Goal: Transaction & Acquisition: Book appointment/travel/reservation

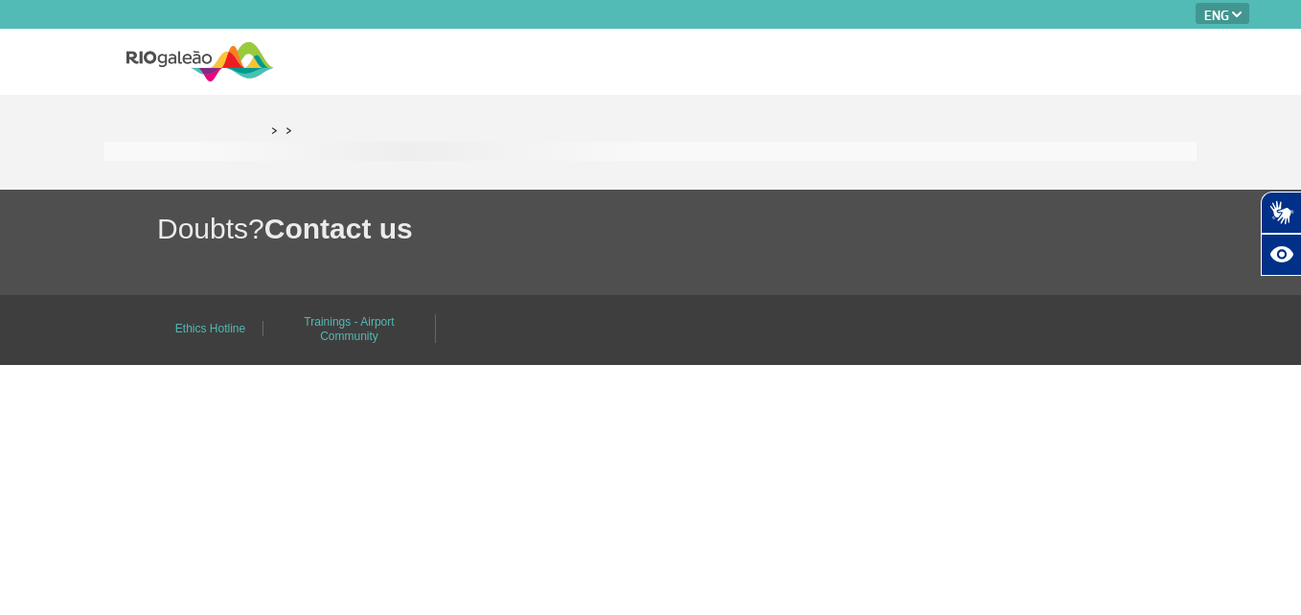
select select "en"
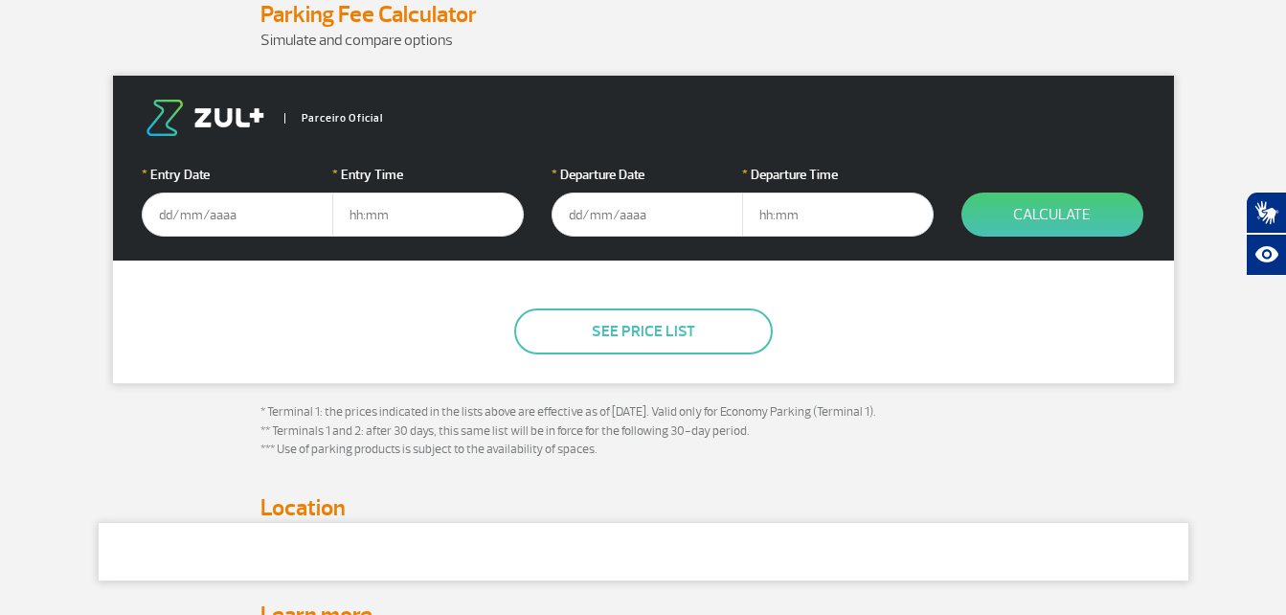
scroll to position [288, 0]
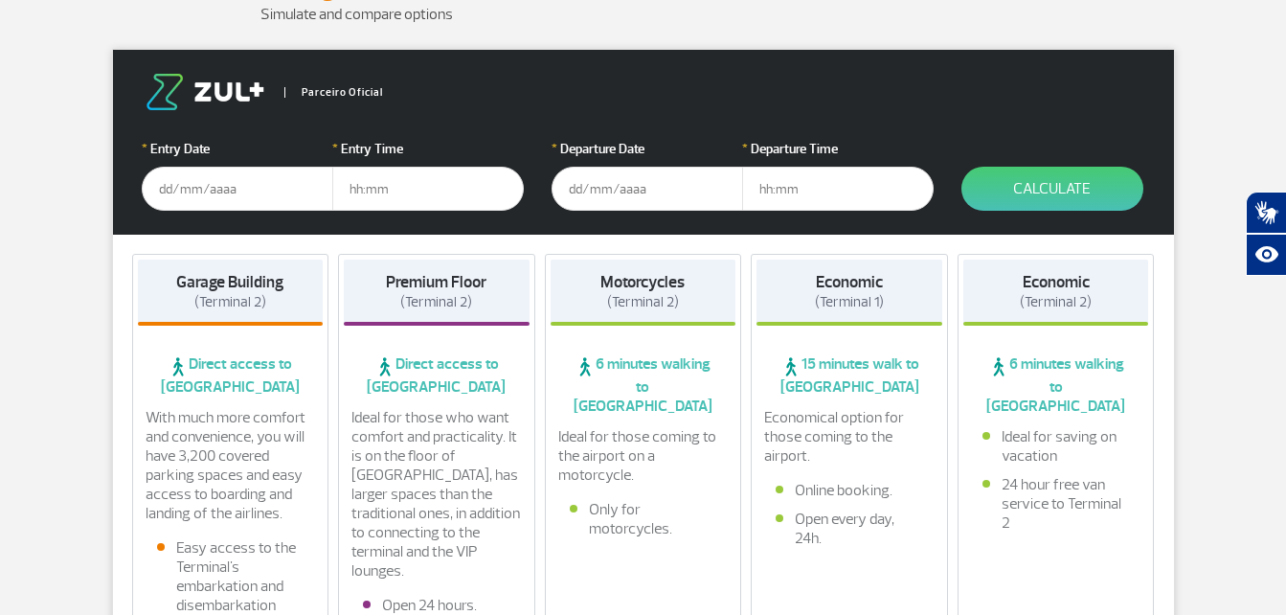
click at [250, 191] on input "text" at bounding box center [238, 189] width 192 height 44
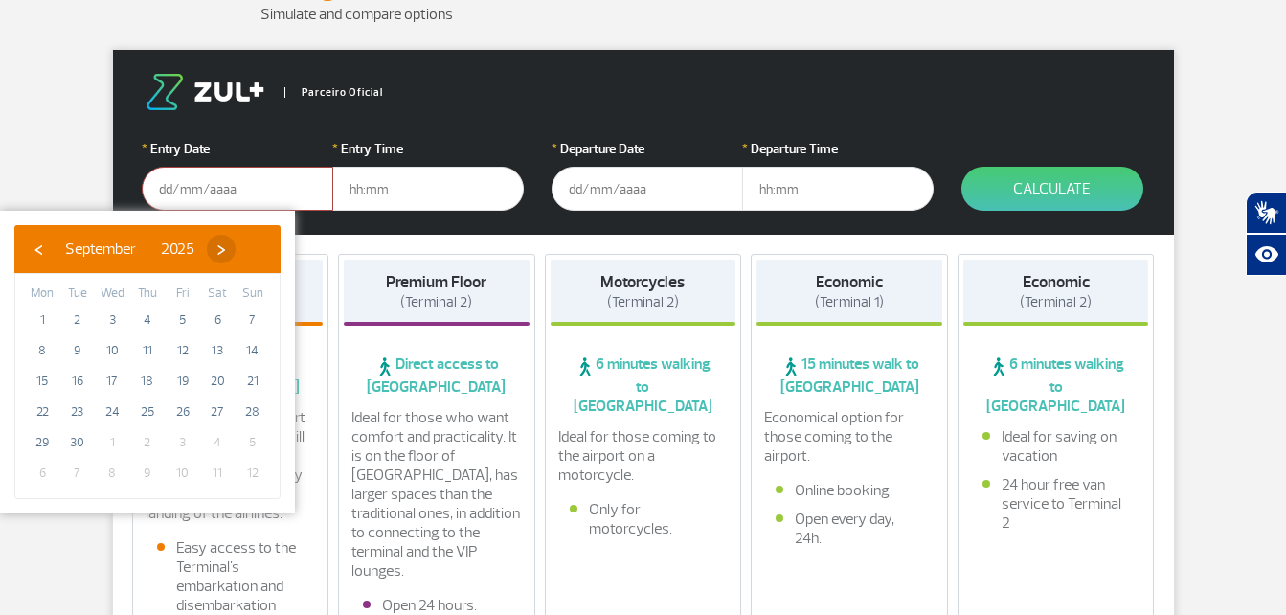
click at [236, 247] on span "›" at bounding box center [221, 249] width 29 height 29
click at [216, 353] on span "11" at bounding box center [217, 350] width 31 height 31
type input "[DATE]"
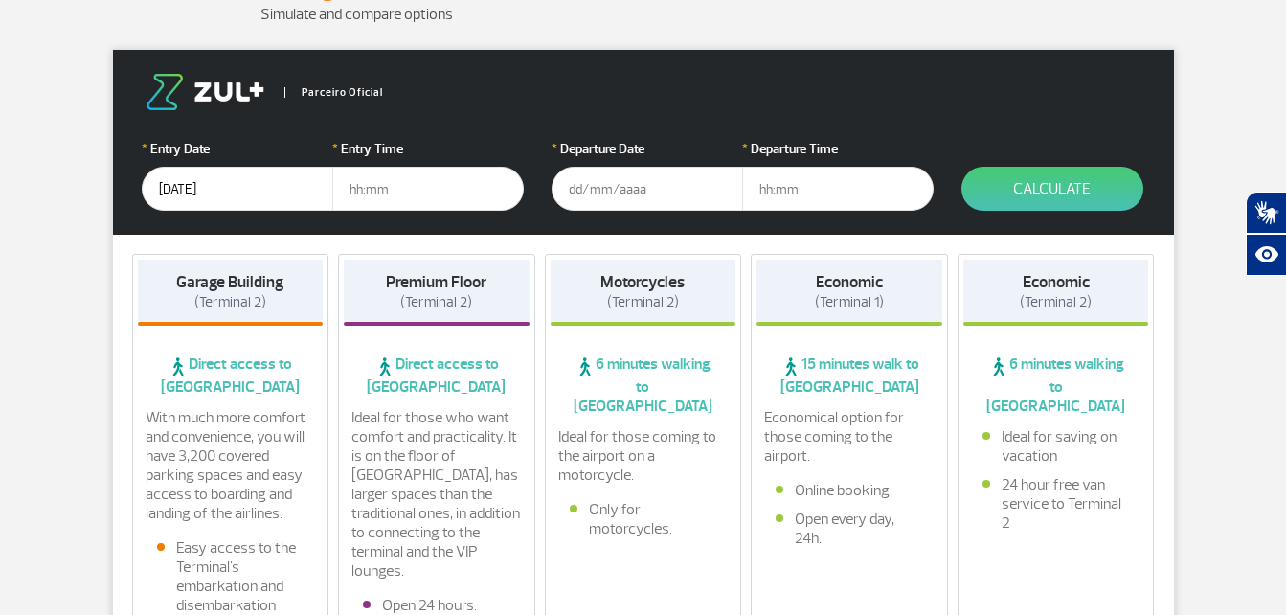
click at [399, 186] on input "text" at bounding box center [428, 189] width 192 height 44
click at [363, 184] on input "text" at bounding box center [428, 189] width 192 height 44
type input "10:00"
click at [569, 190] on input "text" at bounding box center [648, 189] width 192 height 44
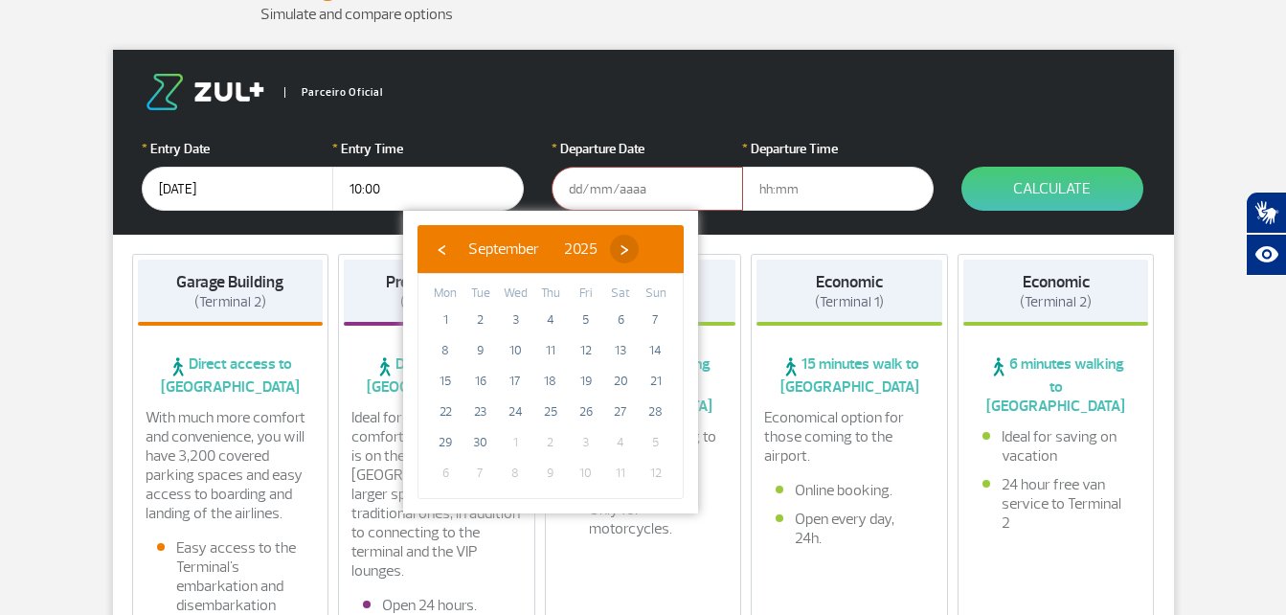
click at [639, 254] on span "›" at bounding box center [624, 249] width 29 height 29
click at [517, 384] on span "15" at bounding box center [515, 381] width 31 height 31
type input "[DATE]"
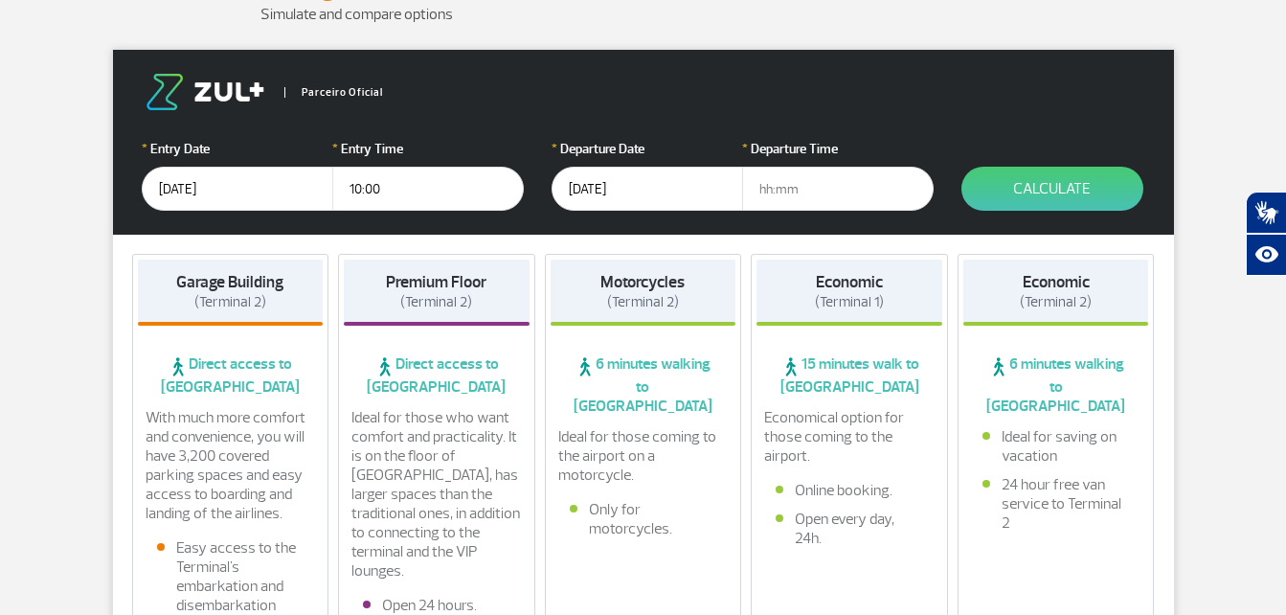
click at [780, 193] on input "text" at bounding box center [838, 189] width 192 height 44
type input "12:00"
click at [1014, 176] on button "Calculate" at bounding box center [1053, 189] width 182 height 44
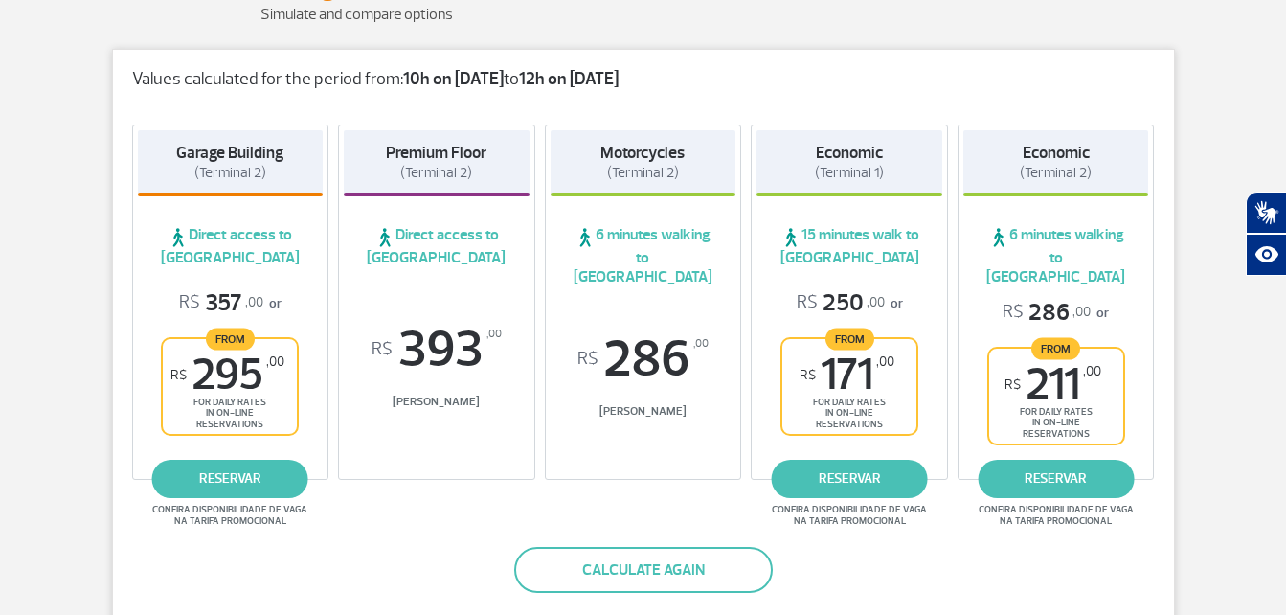
scroll to position [0, 0]
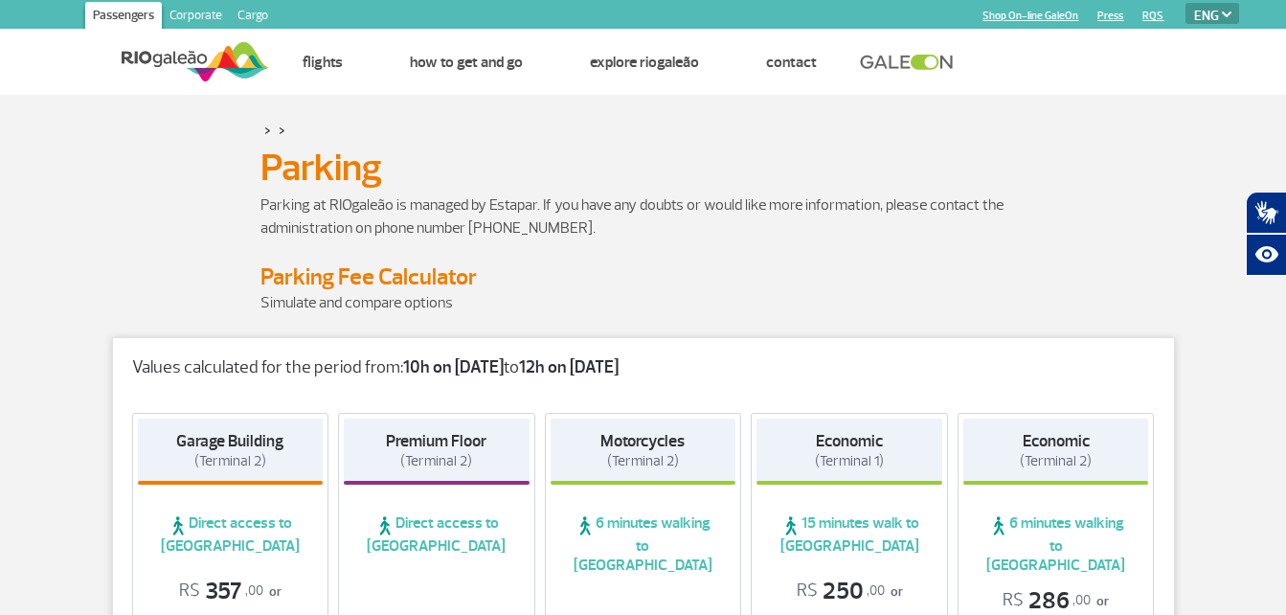
click at [1230, 14] on img at bounding box center [1227, 14] width 10 height 6
click at [1226, 11] on img at bounding box center [1227, 14] width 10 height 6
click at [1205, 17] on select "PT ENG ESP" at bounding box center [1213, 13] width 54 height 21
select select "pt-BR"
click at [1186, 3] on select "PT ENG ESP" at bounding box center [1213, 13] width 54 height 21
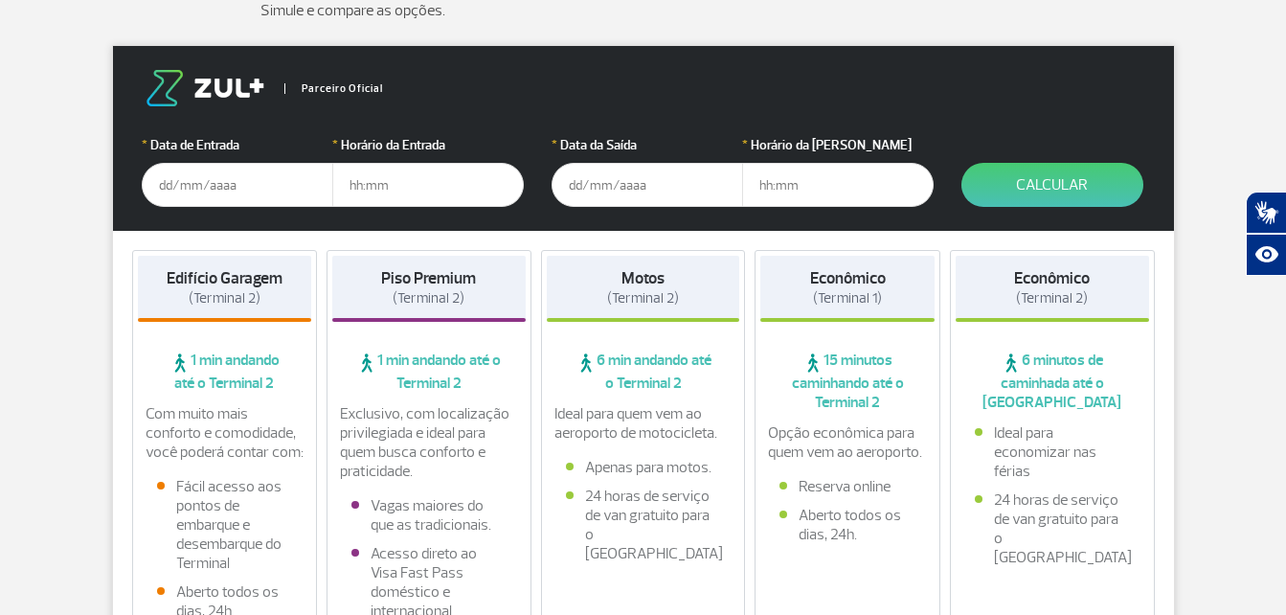
scroll to position [285, 0]
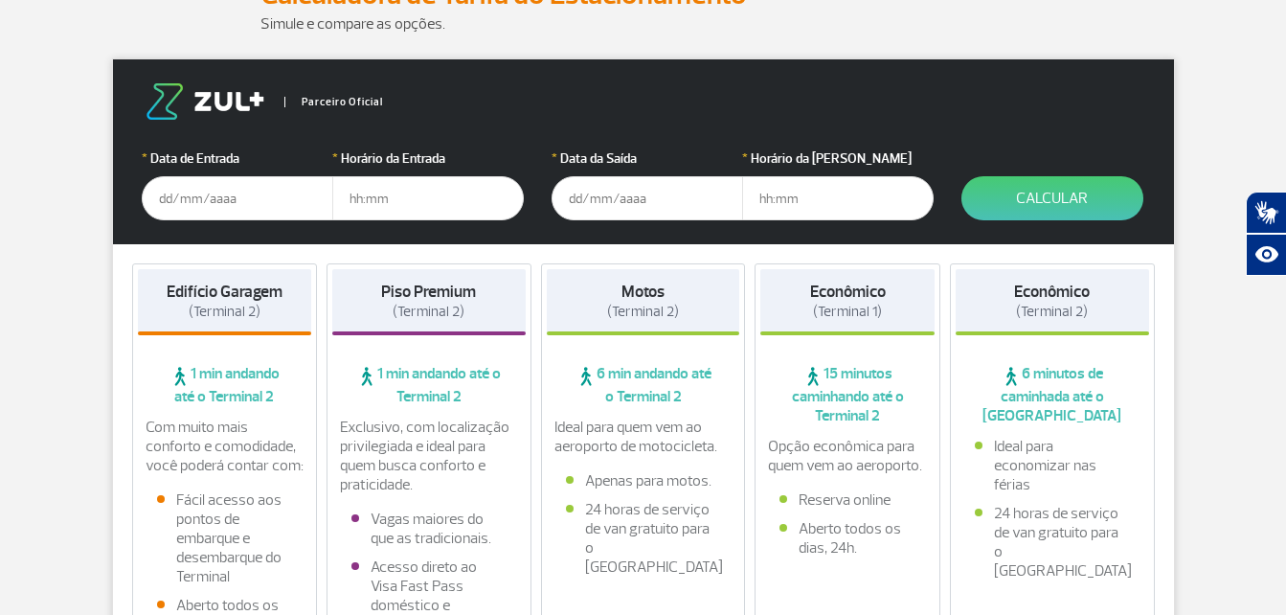
click at [229, 196] on input "text" at bounding box center [238, 198] width 192 height 44
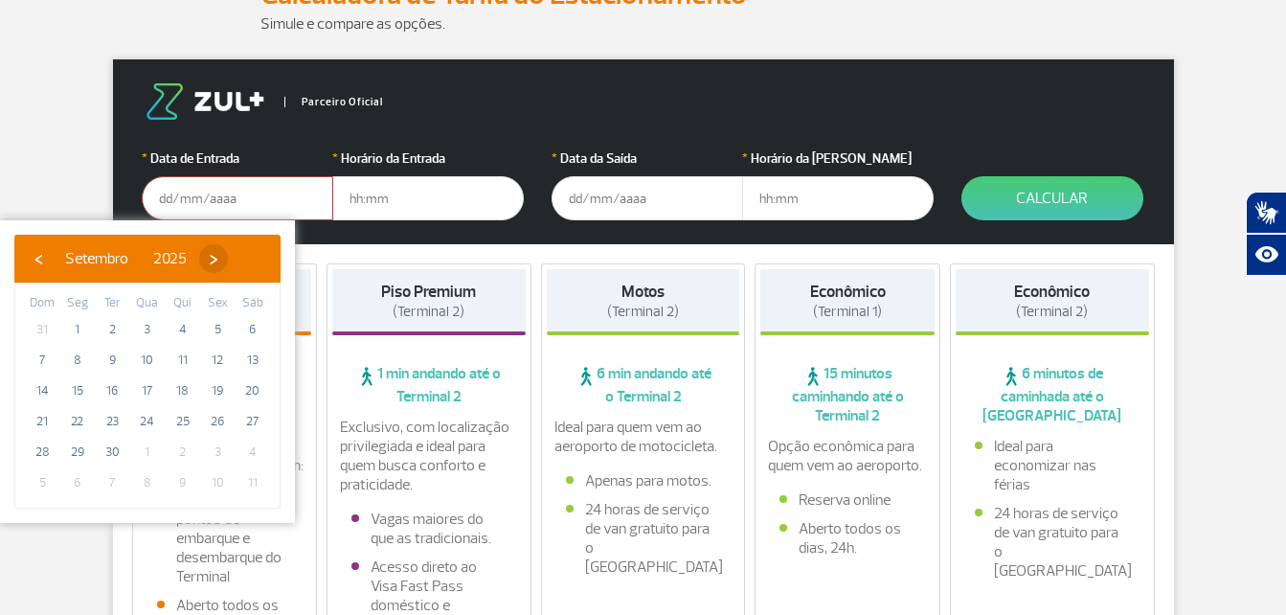
click at [228, 259] on span "›" at bounding box center [213, 258] width 29 height 29
click at [247, 361] on span "11" at bounding box center [253, 360] width 31 height 31
type input "[DATE]"
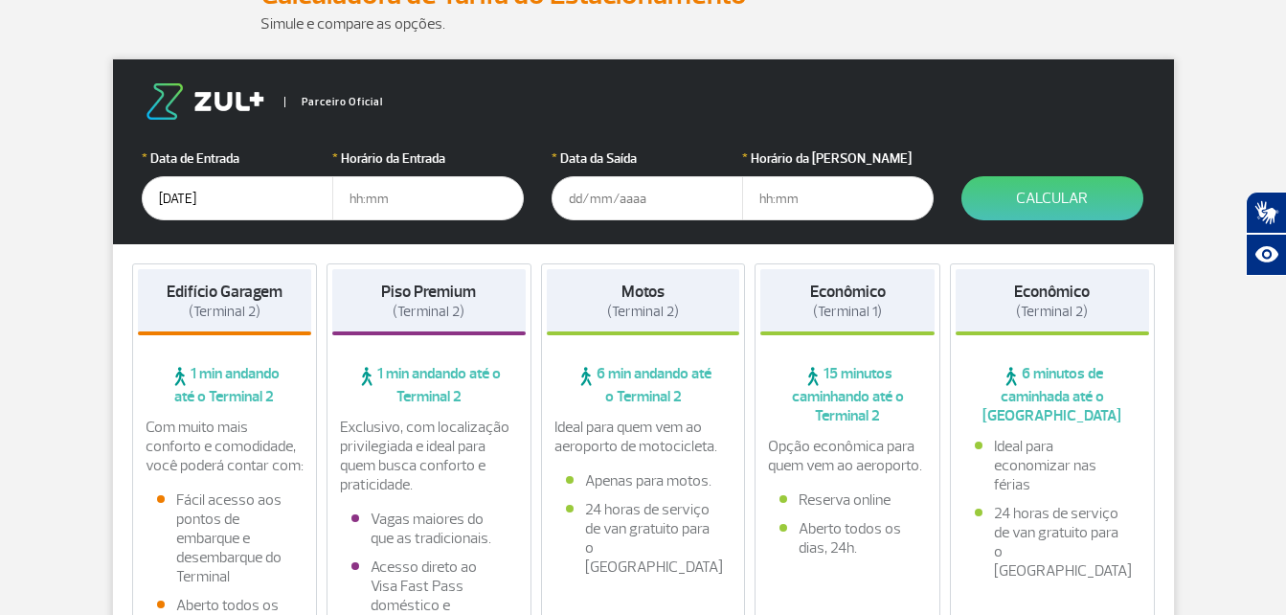
click at [420, 190] on input "text" at bounding box center [428, 198] width 192 height 44
type input "10:00"
click at [571, 197] on input "text" at bounding box center [648, 198] width 192 height 44
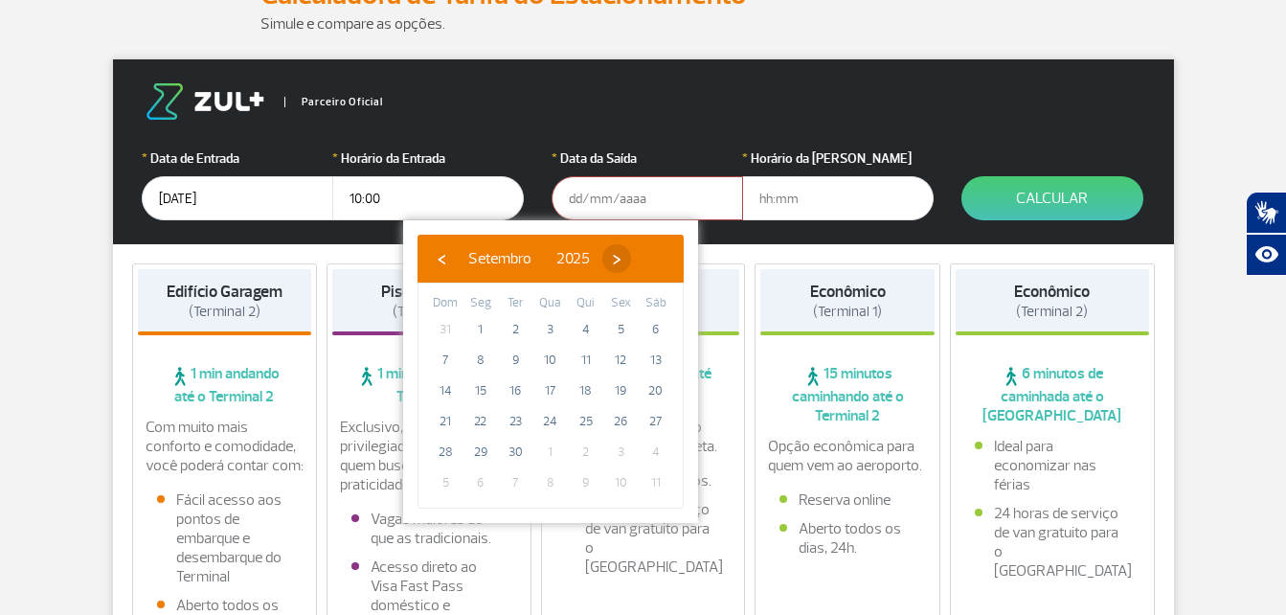
click at [631, 255] on span "›" at bounding box center [616, 258] width 29 height 29
click at [537, 391] on span "15" at bounding box center [550, 390] width 31 height 31
type input "[DATE]"
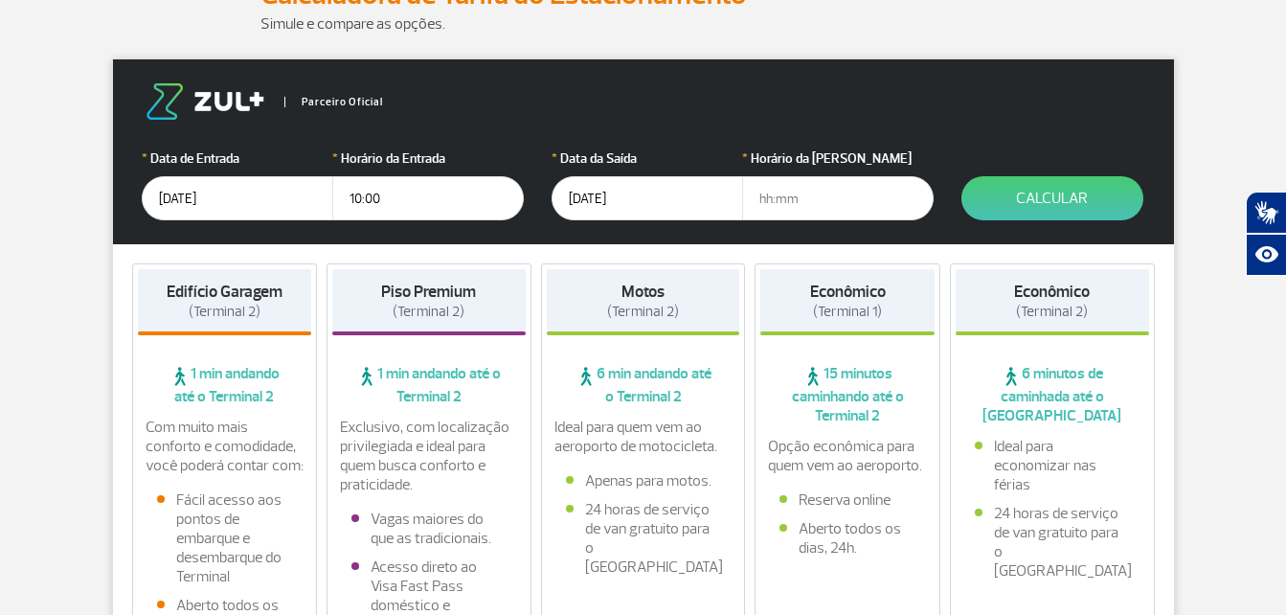
click at [782, 197] on input "text" at bounding box center [838, 198] width 192 height 44
type input "12:00"
click at [1078, 193] on button "Calcular" at bounding box center [1053, 198] width 182 height 44
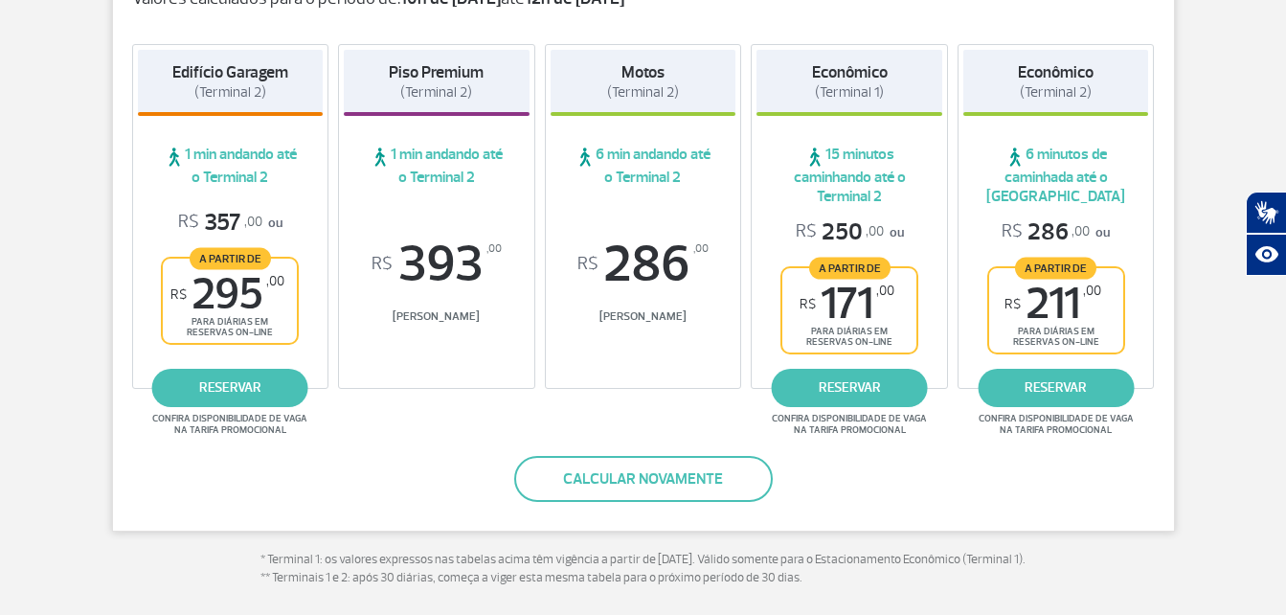
scroll to position [375, 0]
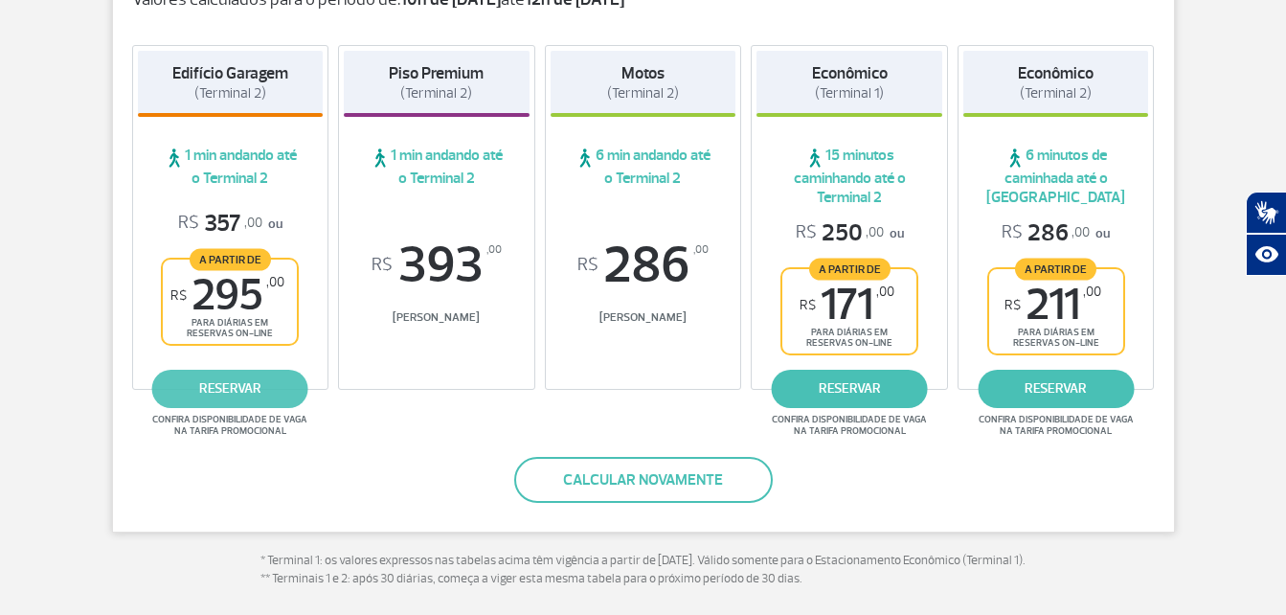
click at [252, 388] on link "reservar" at bounding box center [230, 389] width 156 height 38
